Goal: Transaction & Acquisition: Purchase product/service

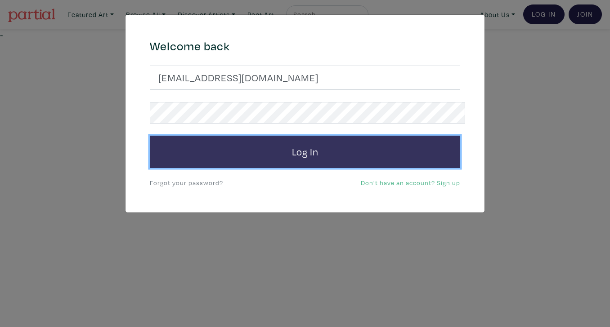
click at [323, 137] on button "Log In" at bounding box center [305, 152] width 310 height 32
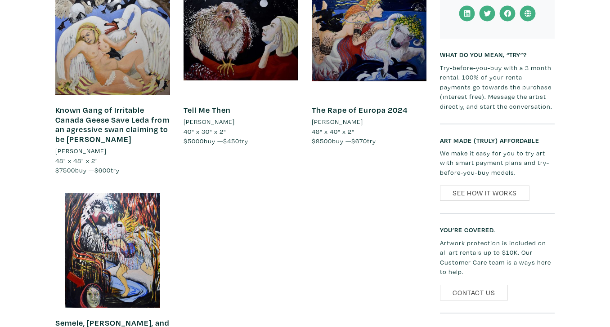
scroll to position [1216, 0]
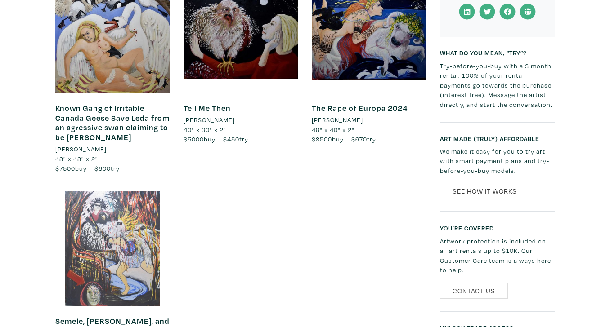
click at [103, 192] on div at bounding box center [112, 249] width 115 height 115
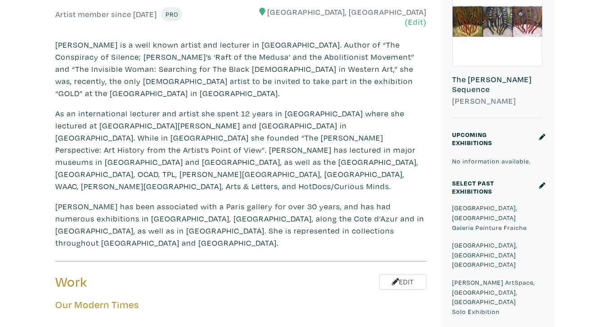
scroll to position [0, 0]
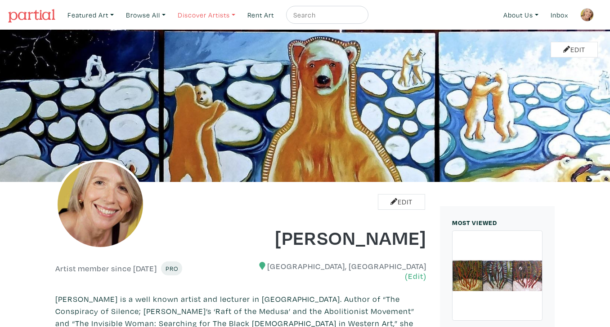
click at [199, 14] on link "Discover Artists" at bounding box center [207, 15] width 66 height 18
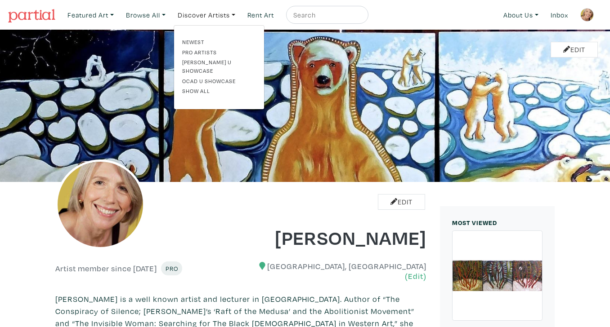
click at [224, 227] on div "Edit" at bounding box center [145, 215] width 192 height 67
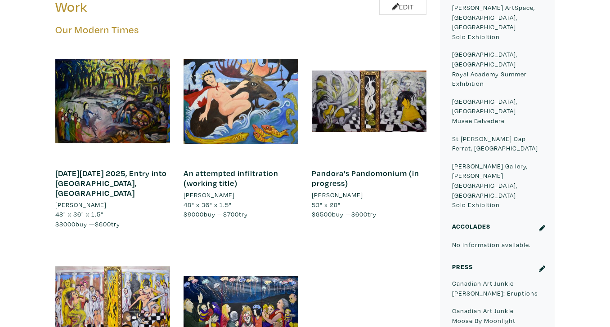
scroll to position [532, 0]
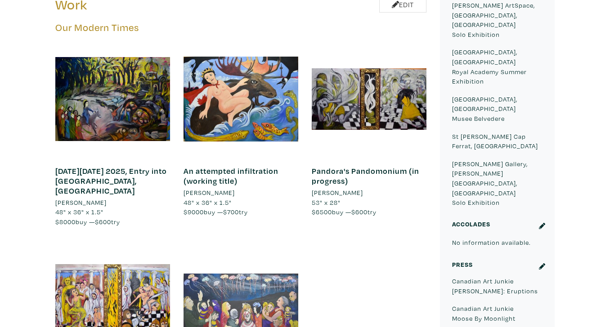
click at [280, 245] on div at bounding box center [240, 302] width 115 height 115
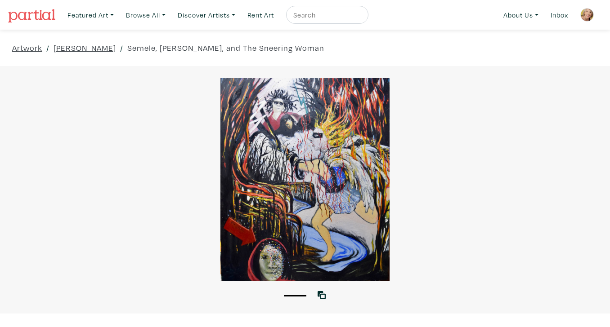
click at [479, 170] on div at bounding box center [305, 179] width 610 height 203
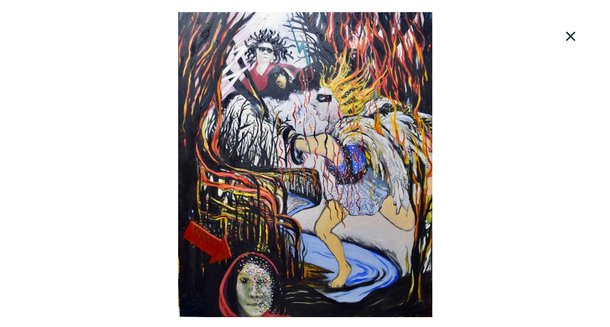
click at [479, 170] on div at bounding box center [305, 164] width 610 height 305
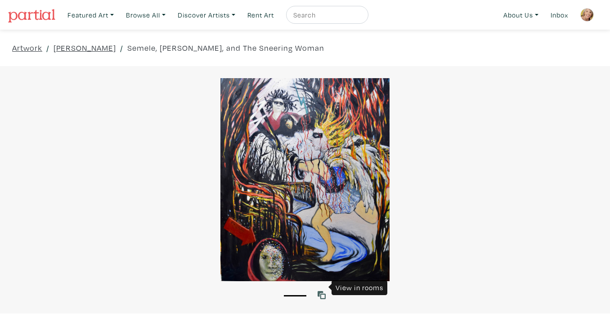
click at [322, 291] on icon at bounding box center [321, 295] width 8 height 8
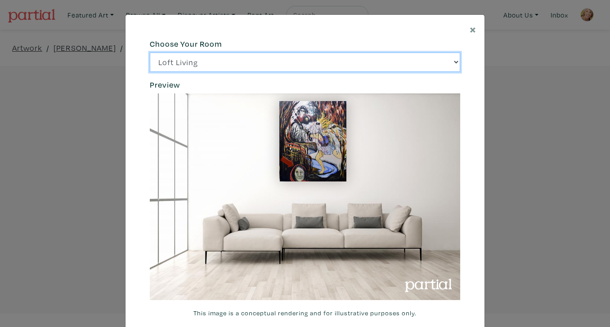
click option "Bright Bedroom" at bounding box center [0, 0] width 0 height 0
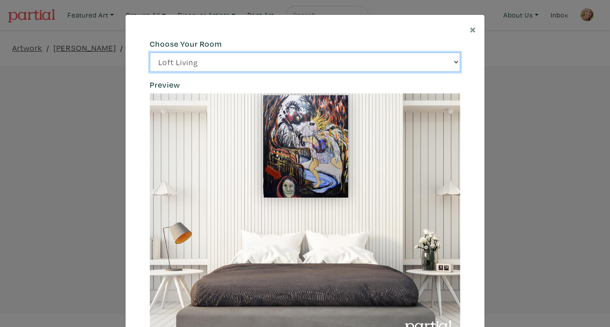
select select "/thumb/phpThumb.php?src=https%3A%2F%2Flabs.partial.gallery%2Fprojects%2Frenderi…"
click option "City Office" at bounding box center [0, 0] width 0 height 0
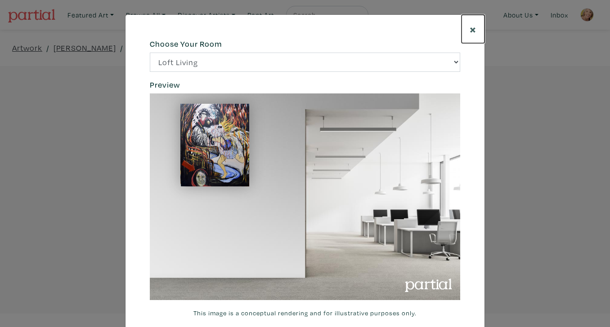
click at [474, 25] on span "×" at bounding box center [473, 29] width 7 height 16
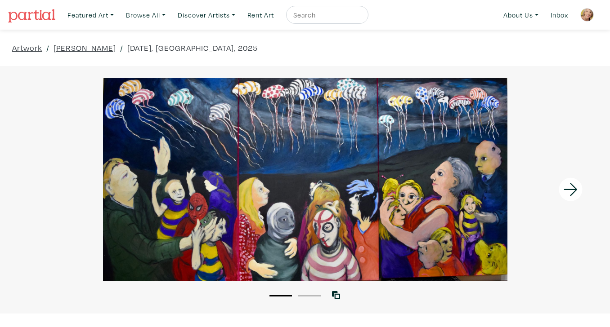
scroll to position [42, 0]
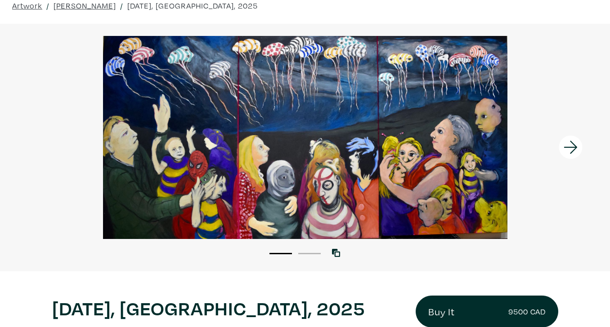
click at [467, 174] on div at bounding box center [533, 148] width 152 height 248
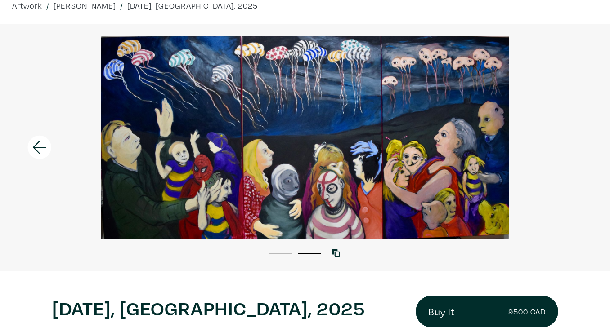
click at [284, 253] on button "1" at bounding box center [280, 253] width 22 height 1
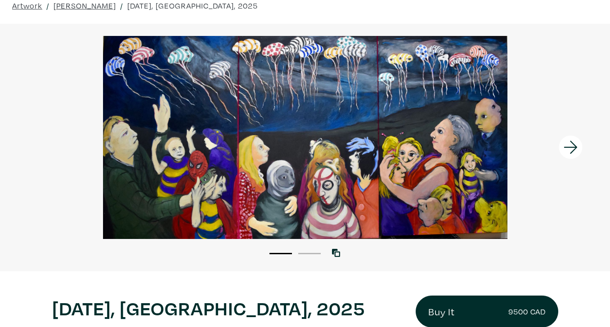
click at [521, 173] on div at bounding box center [533, 148] width 152 height 248
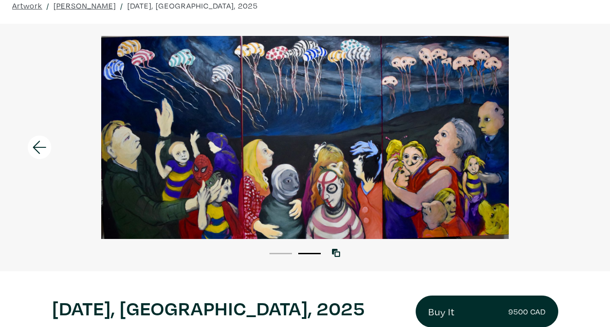
click at [279, 249] on li "1" at bounding box center [280, 253] width 22 height 9
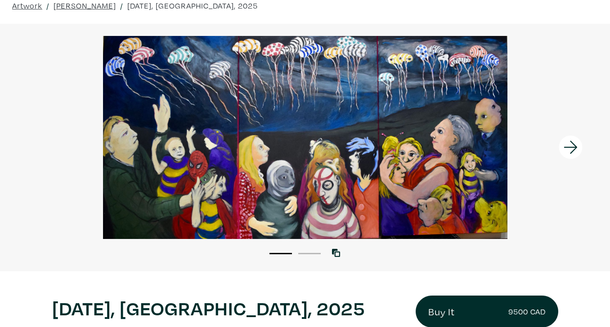
click at [434, 119] on div at bounding box center [305, 137] width 610 height 203
